Goal: Information Seeking & Learning: Learn about a topic

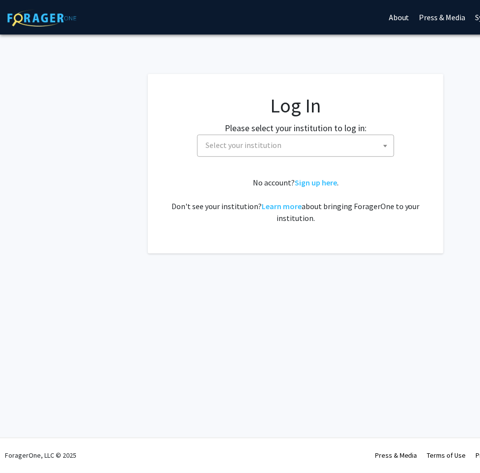
click at [305, 150] on span "Select your institution" at bounding box center [298, 145] width 192 height 20
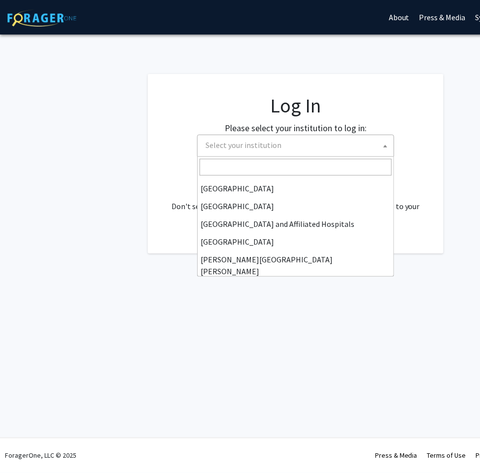
scroll to position [197, 0]
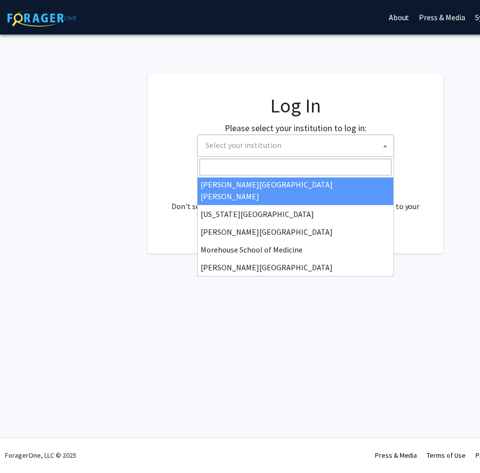
select select "1"
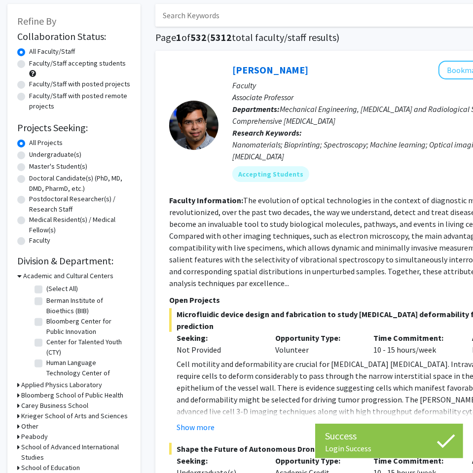
scroll to position [49, 0]
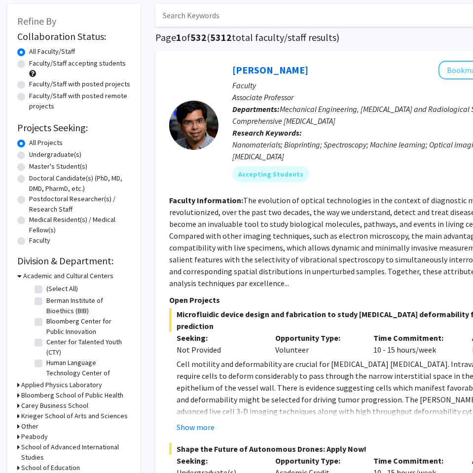
click at [62, 155] on label "Undergraduate(s)" at bounding box center [55, 154] width 52 height 10
click at [35, 155] on input "Undergraduate(s)" at bounding box center [32, 152] width 6 height 6
radio input "true"
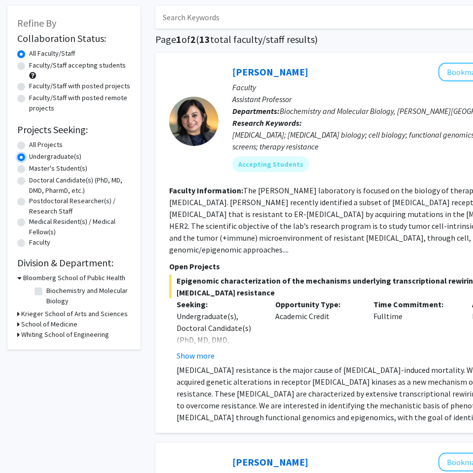
scroll to position [49, 0]
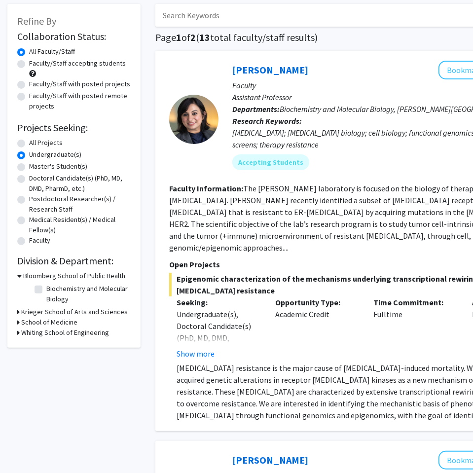
click at [25, 138] on div "All Projects" at bounding box center [73, 144] width 113 height 12
drag, startPoint x: 25, startPoint y: 138, endPoint x: 24, endPoint y: 144, distance: 6.0
click at [24, 144] on div "All Projects" at bounding box center [73, 144] width 113 height 12
click at [29, 146] on label "All Projects" at bounding box center [46, 143] width 34 height 10
click at [29, 144] on input "All Projects" at bounding box center [32, 141] width 6 height 6
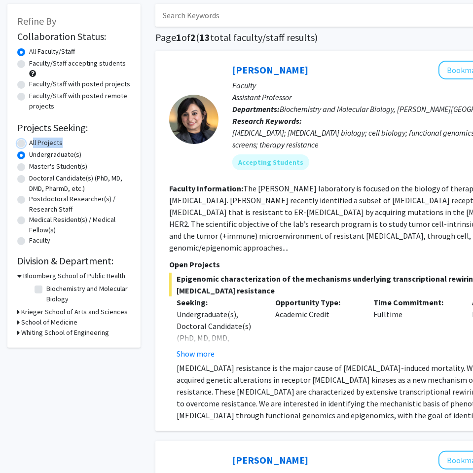
radio input "true"
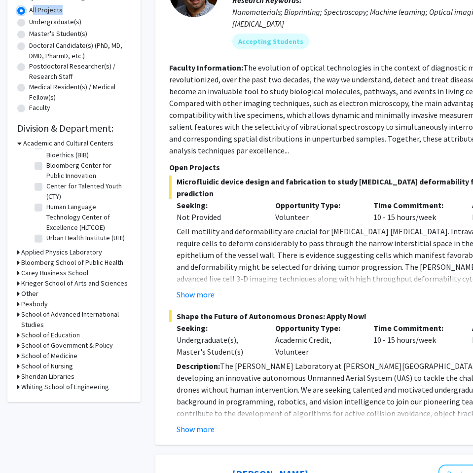
scroll to position [246, 0]
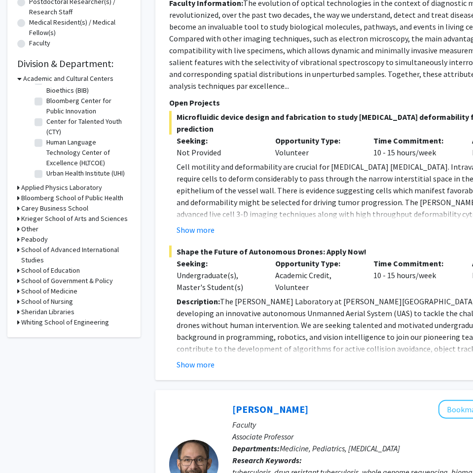
click at [19, 226] on icon at bounding box center [18, 229] width 2 height 10
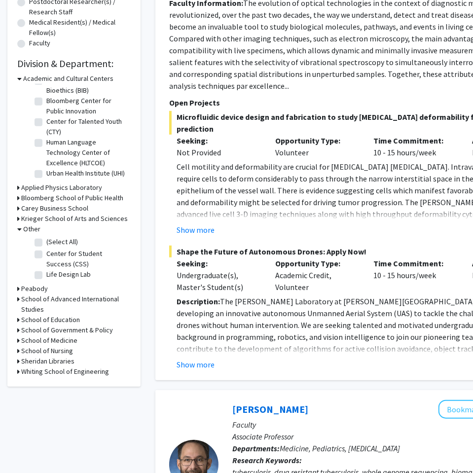
click at [19, 227] on icon at bounding box center [19, 229] width 4 height 10
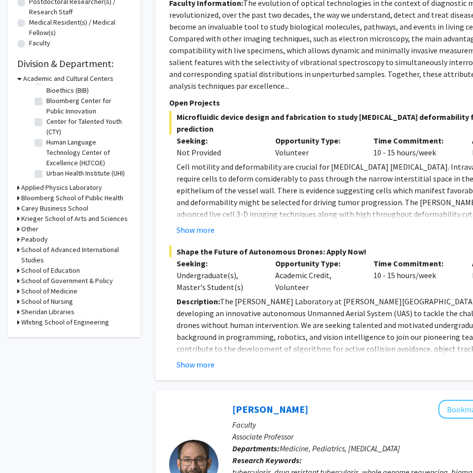
click at [308, 224] on div "Show more" at bounding box center [373, 230] width 394 height 12
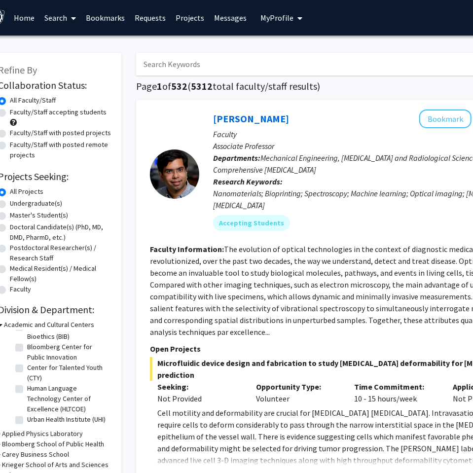
scroll to position [0, 0]
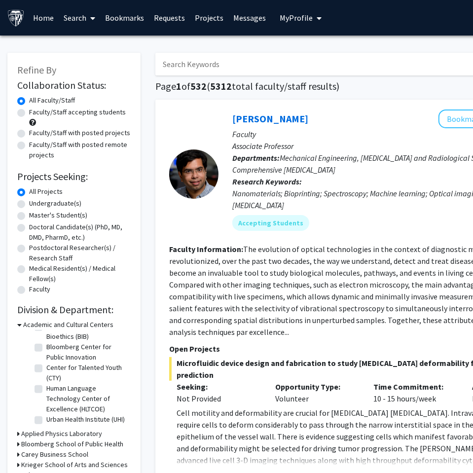
click at [56, 203] on label "Undergraduate(s)" at bounding box center [55, 203] width 52 height 10
click at [35, 203] on input "Undergraduate(s)" at bounding box center [32, 201] width 6 height 6
radio input "true"
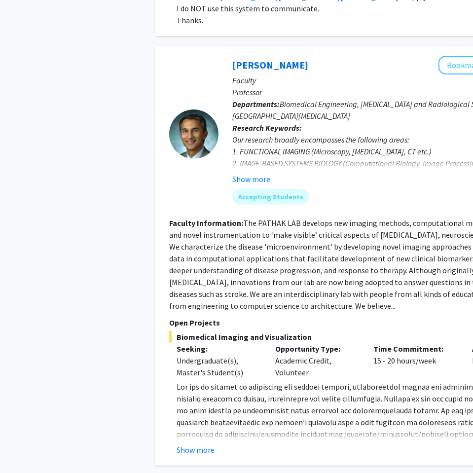
scroll to position [4161, 0]
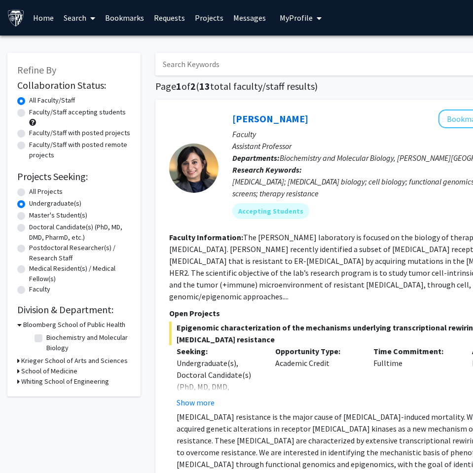
radio input "true"
